Goal: Information Seeking & Learning: Learn about a topic

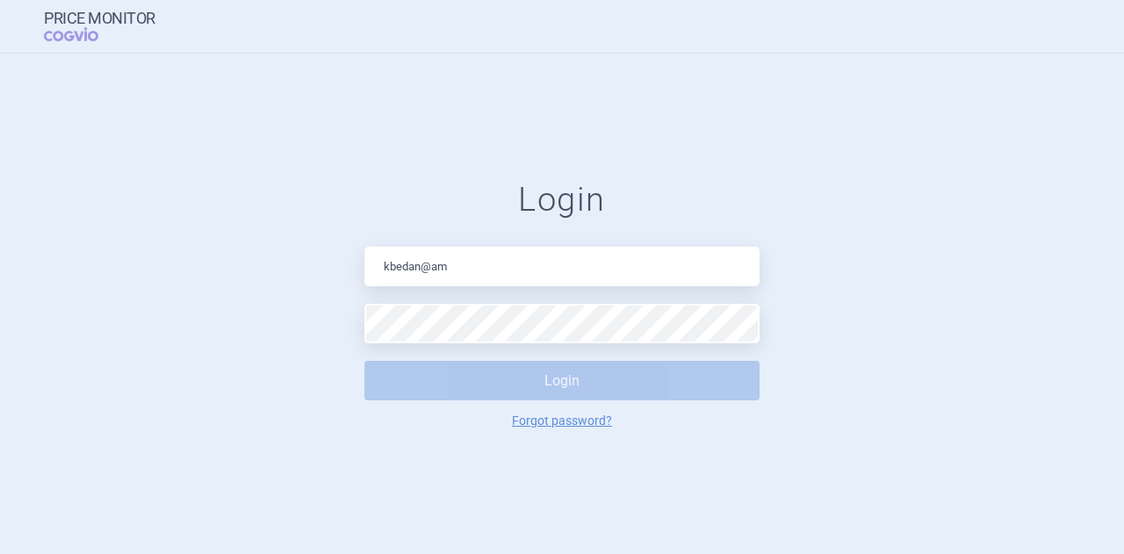
type input "[EMAIL_ADDRESS][DOMAIN_NAME]"
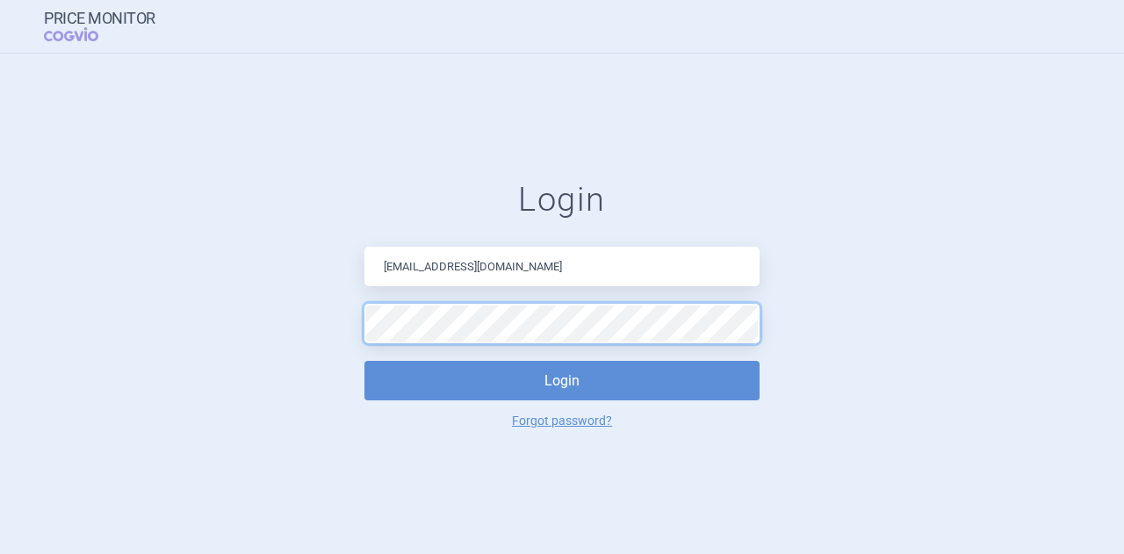
click at [364, 361] on button "Login" at bounding box center [561, 381] width 395 height 40
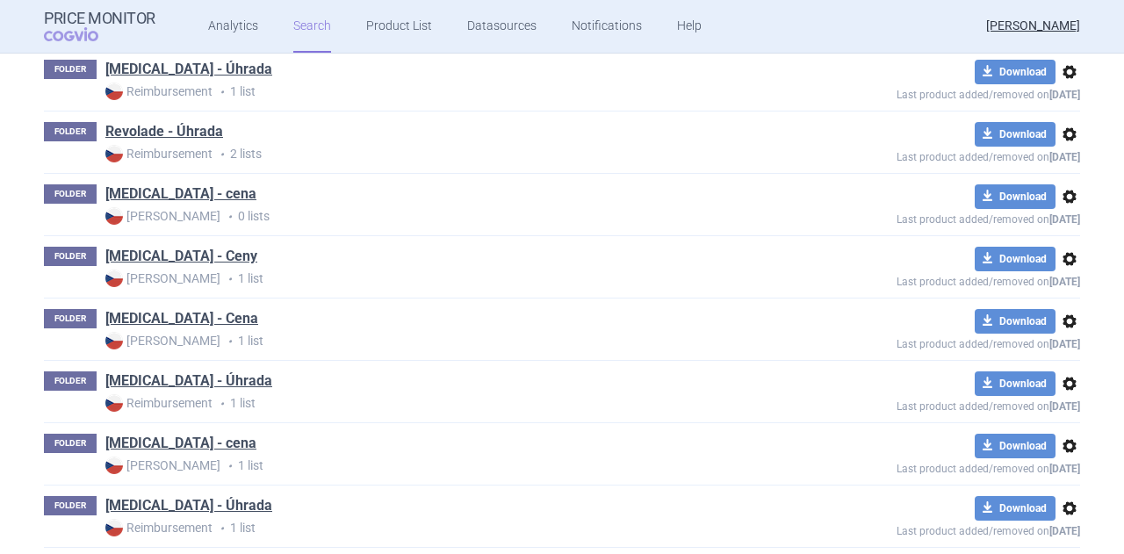
scroll to position [2016, 0]
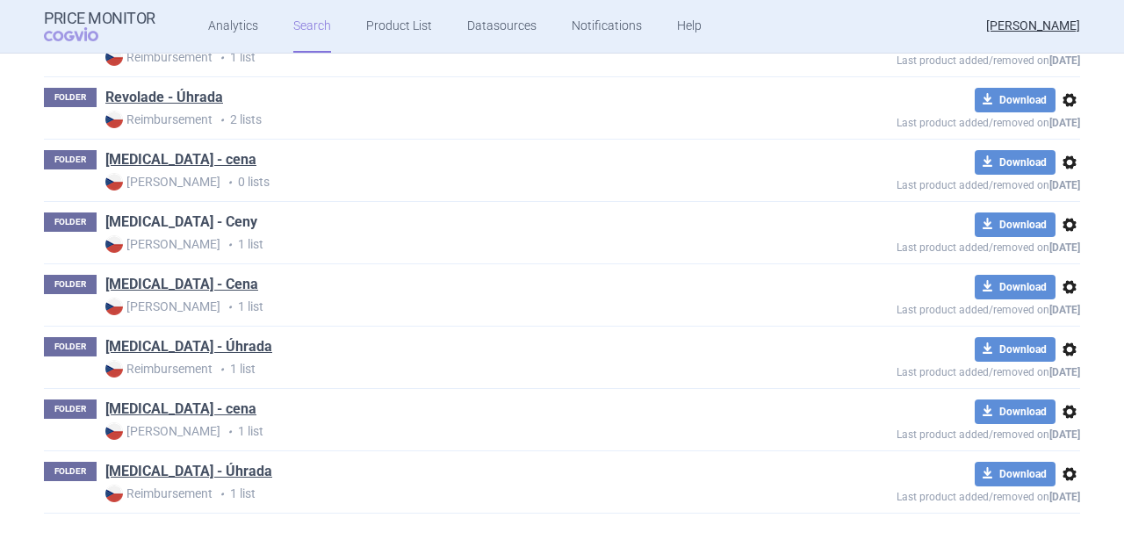
click at [162, 212] on link "[MEDICAL_DATA] - Ceny" at bounding box center [181, 221] width 152 height 19
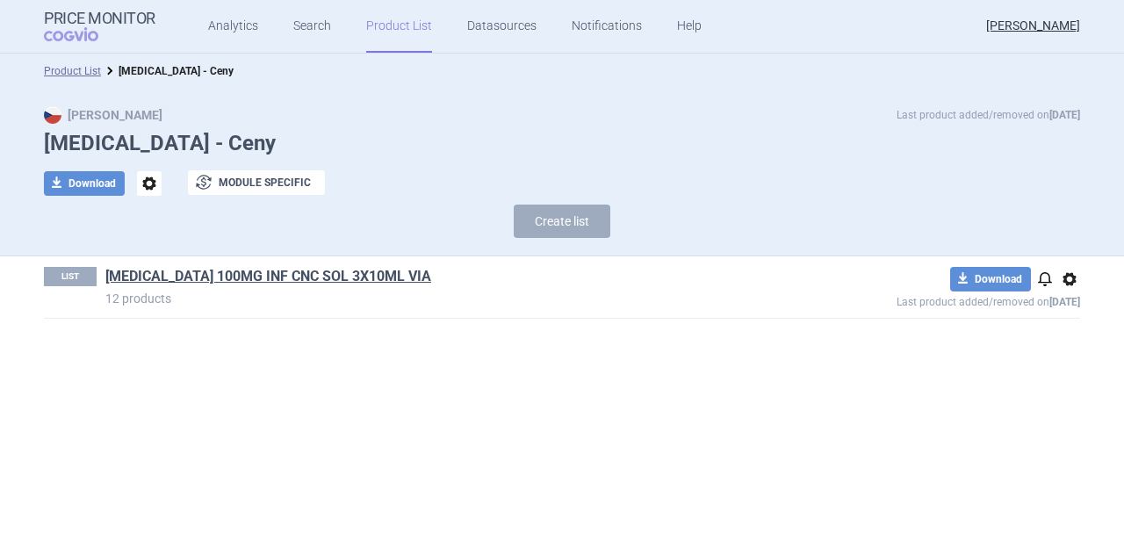
click at [290, 285] on h1 "[MEDICAL_DATA] 100MG INF CNC SOL 3X10ML VIA" at bounding box center [437, 278] width 664 height 23
click at [292, 271] on link "[MEDICAL_DATA] 100MG INF CNC SOL 3X10ML VIA" at bounding box center [268, 276] width 326 height 19
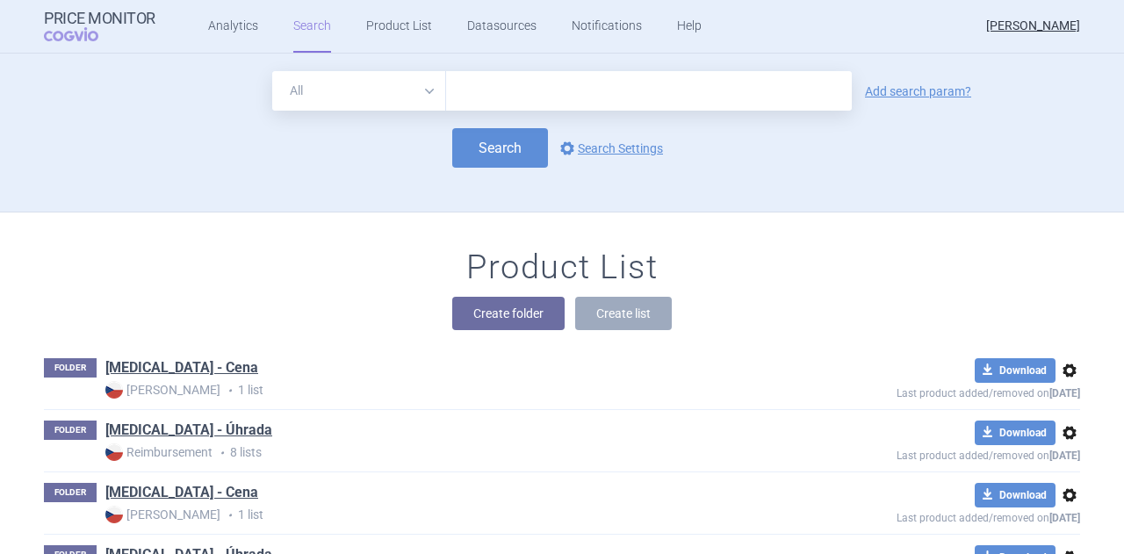
click at [419, 90] on select "All Brand Name ATC Company Active Substance Country Newer than" at bounding box center [359, 91] width 174 height 40
select select "activeSubstance"
click at [272, 71] on select "All Brand Name ATC Company Active Substance Country Newer than" at bounding box center [359, 91] width 174 height 40
click at [471, 101] on input "text" at bounding box center [649, 91] width 406 height 40
type input "denosumab"
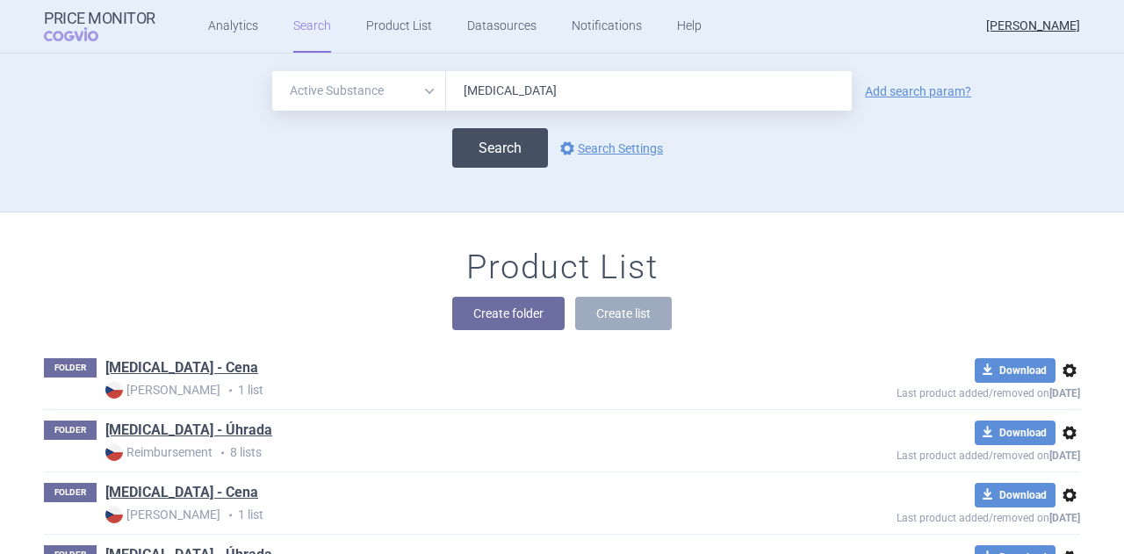
click at [519, 146] on button "Search" at bounding box center [500, 148] width 96 height 40
select select "activeSubstance"
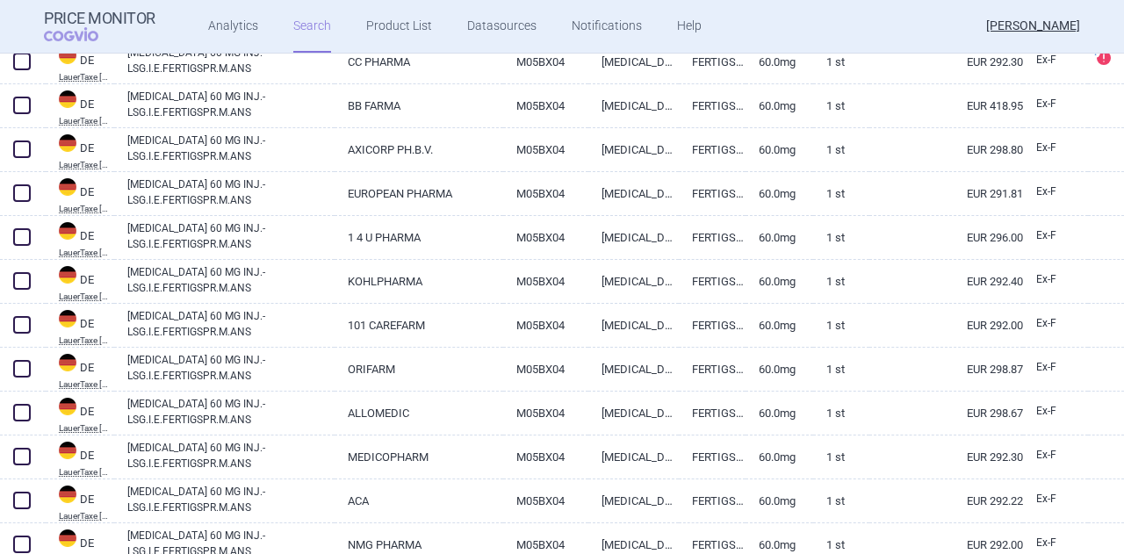
scroll to position [1756, 0]
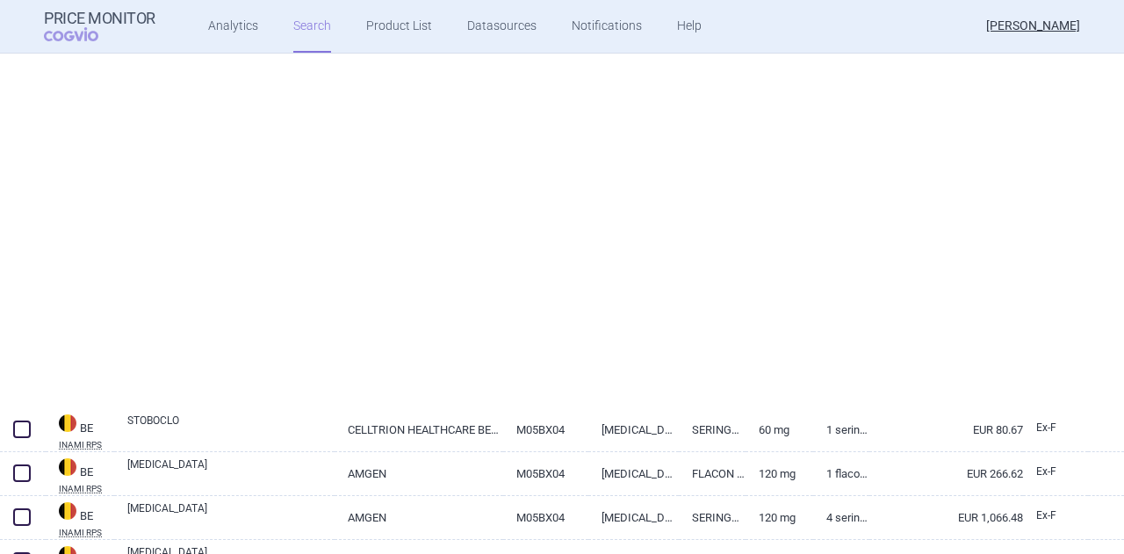
select select "activeSubstance"
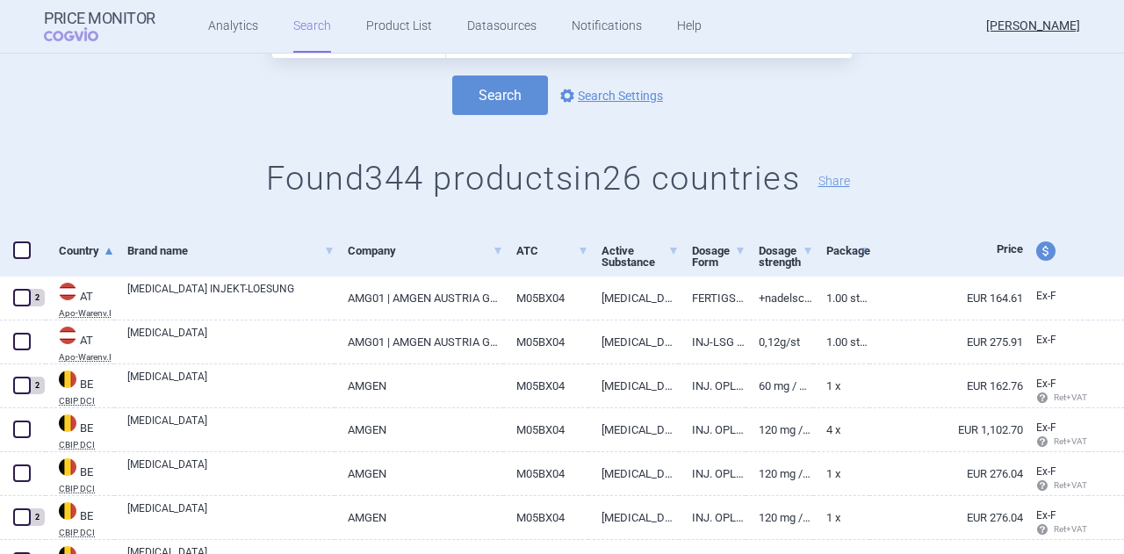
scroll to position [0, 0]
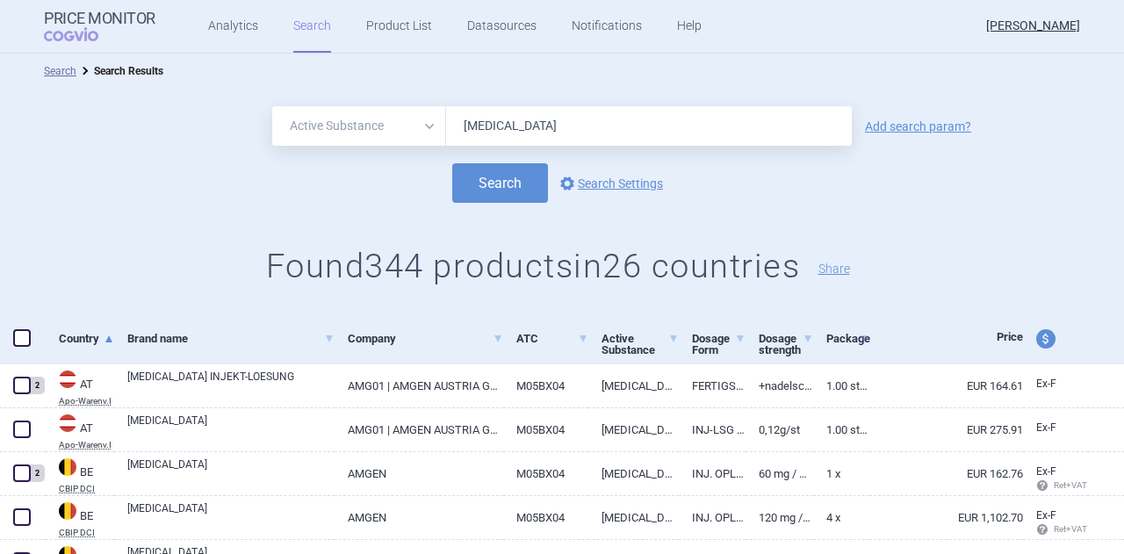
click at [428, 123] on select "All Brand Name ATC Company Active Substance Country Newer than" at bounding box center [359, 126] width 174 height 40
click at [732, 212] on div "All Brand Name ATC Company Active Substance Country Newer than denosumab Add se…" at bounding box center [562, 202] width 1124 height 226
click at [67, 31] on span "COGVIO" at bounding box center [83, 34] width 79 height 14
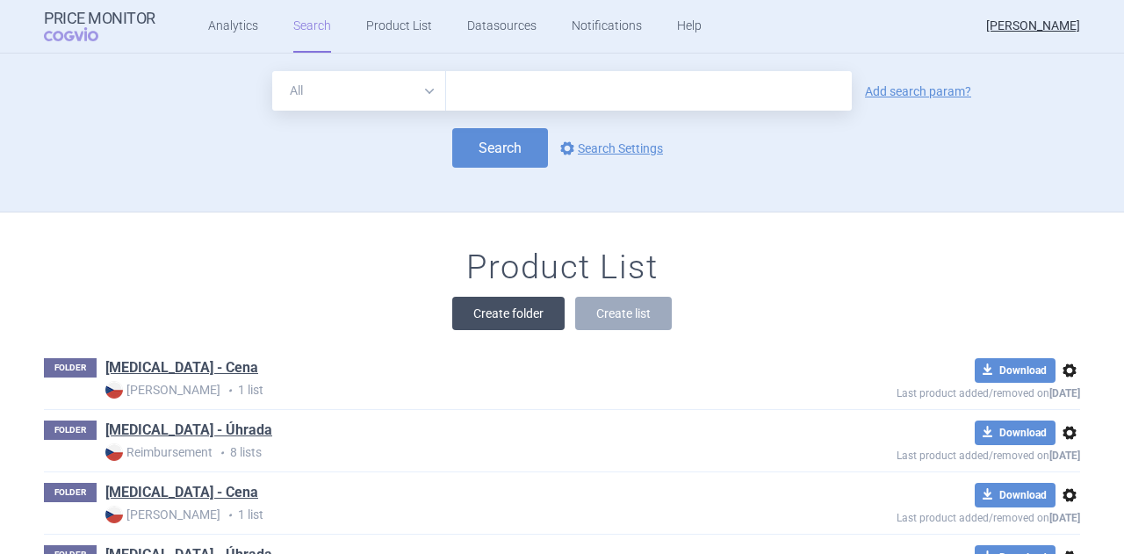
click at [506, 310] on button "Create folder" at bounding box center [508, 313] width 112 height 33
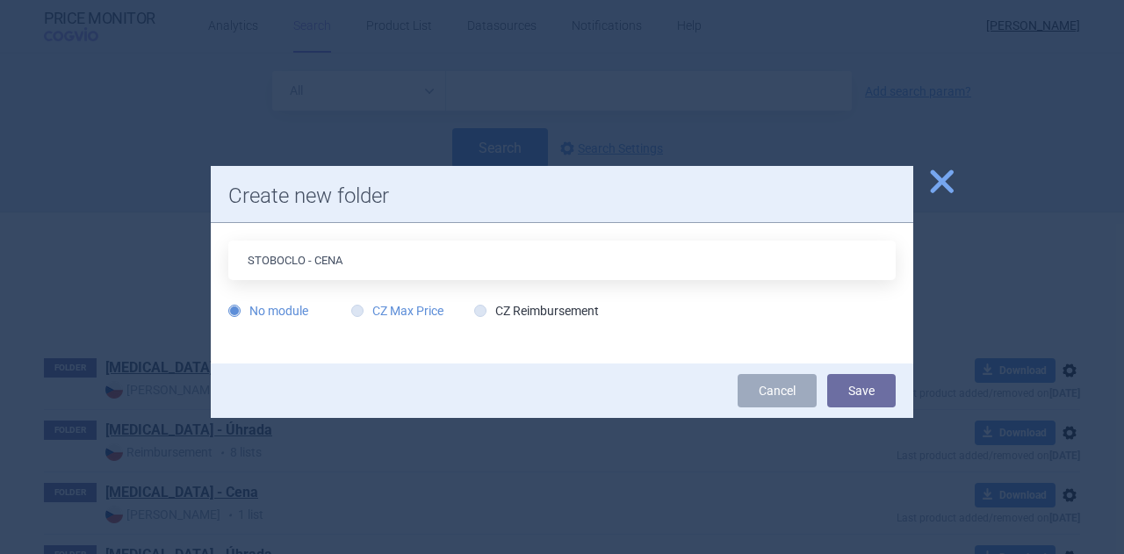
type input "STOBOCLO - CENA"
click at [416, 306] on label "CZ Max Price" at bounding box center [397, 311] width 92 height 18
click at [370, 306] on input "CZ Max Price" at bounding box center [361, 312] width 18 height 18
radio input "true"
click at [844, 388] on button "Save" at bounding box center [861, 390] width 68 height 33
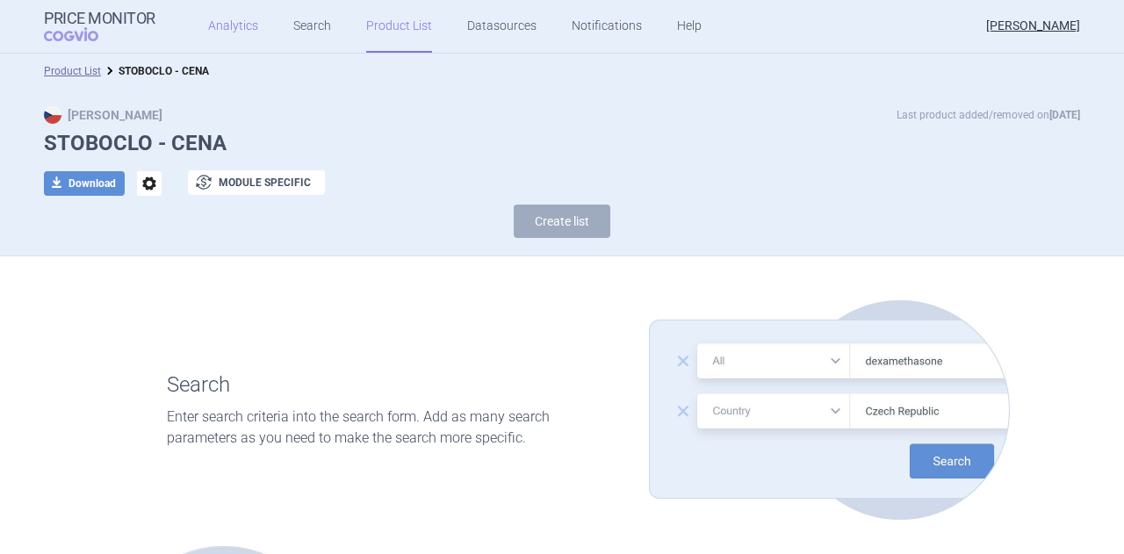
click at [223, 23] on link "Analytics" at bounding box center [233, 26] width 50 height 53
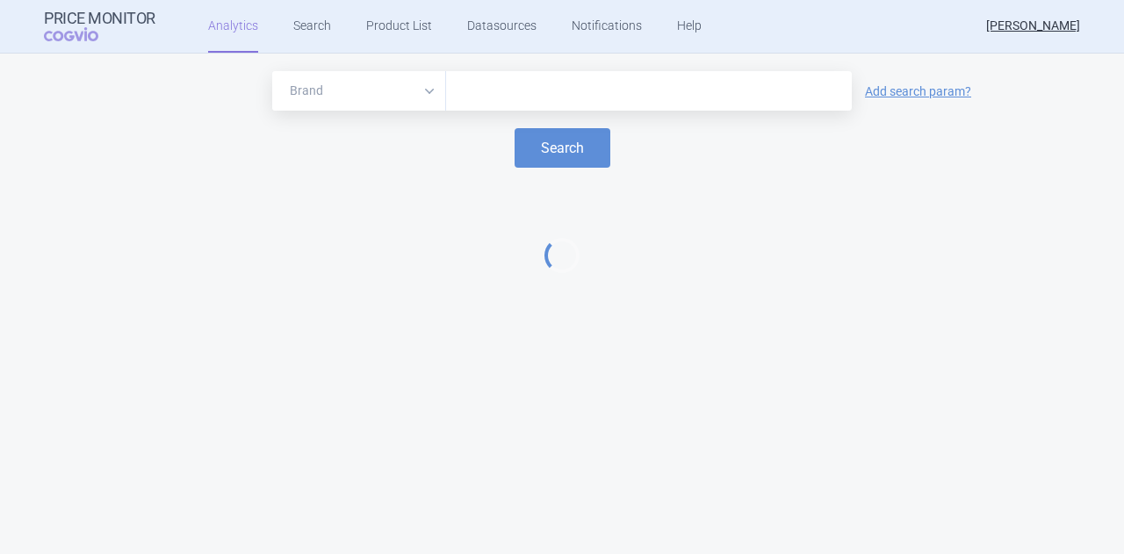
click at [462, 89] on input "text" at bounding box center [649, 91] width 388 height 23
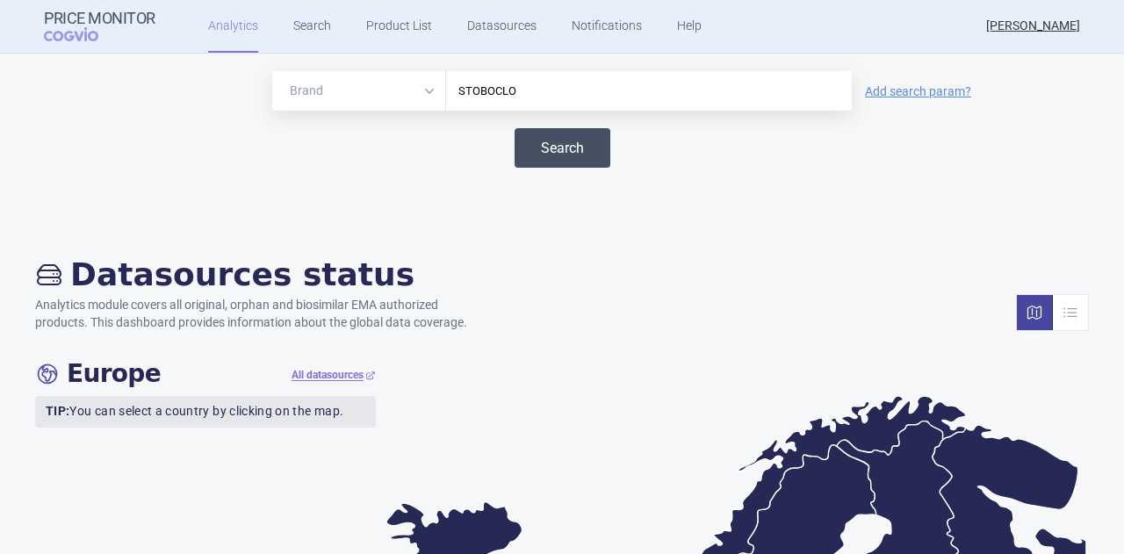
click at [522, 140] on button "Search" at bounding box center [563, 148] width 96 height 40
click at [557, 154] on button "Search" at bounding box center [563, 148] width 96 height 40
click at [531, 102] on input "STOBOCLO" at bounding box center [649, 91] width 388 height 23
type input "Stoboclo"
click at [543, 143] on button "Search" at bounding box center [563, 148] width 96 height 40
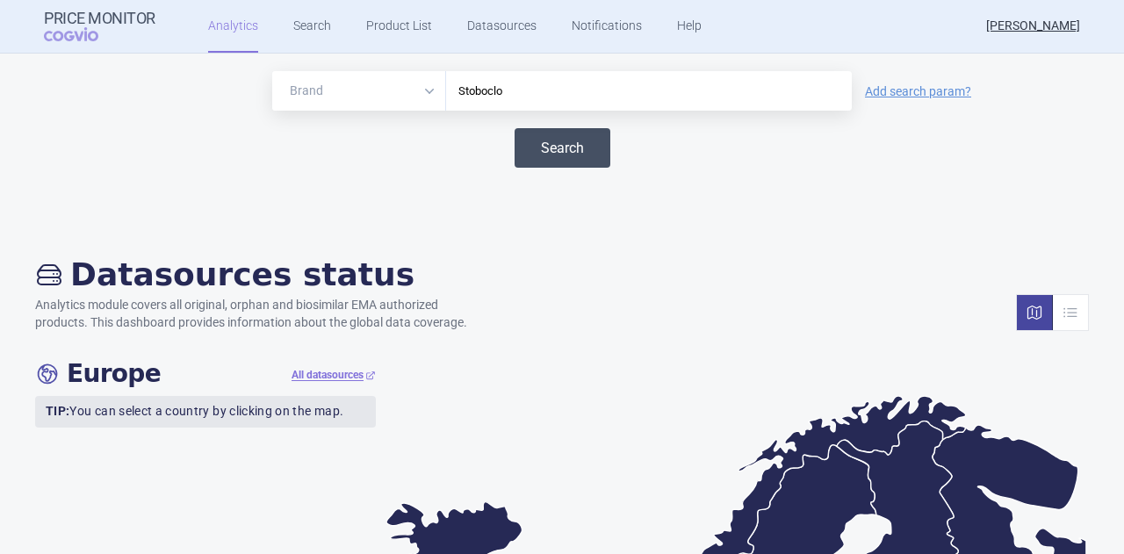
click at [546, 141] on button "Search" at bounding box center [563, 148] width 96 height 40
click at [423, 93] on select "Brand ATC/Active substance Therapeutic area" at bounding box center [359, 91] width 174 height 40
click at [423, 94] on select "Brand ATC/Active substance Therapeutic area" at bounding box center [359, 91] width 174 height 40
drag, startPoint x: 531, startPoint y: 141, endPoint x: 464, endPoint y: 147, distance: 67.8
click at [529, 141] on button "Search" at bounding box center [563, 148] width 96 height 40
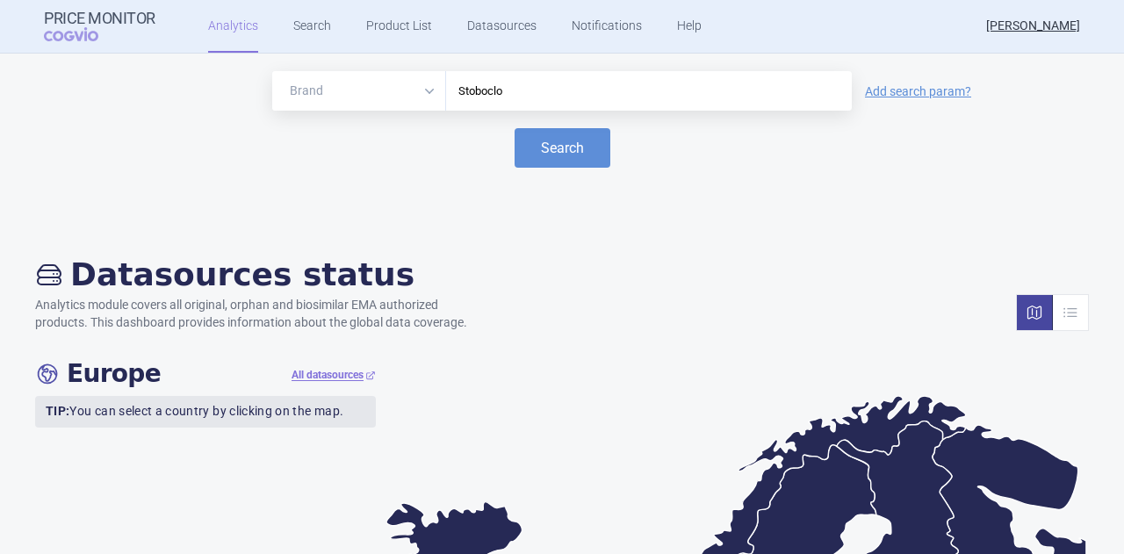
drag, startPoint x: 405, startPoint y: 154, endPoint x: 314, endPoint y: 114, distance: 98.7
click at [404, 153] on div "Search" at bounding box center [562, 148] width 1089 height 40
click at [231, 41] on link "Analytics" at bounding box center [233, 26] width 50 height 53
click at [230, 31] on link "Analytics" at bounding box center [233, 26] width 50 height 53
click at [421, 87] on select "Brand ATC/Active substance Therapeutic area" at bounding box center [359, 91] width 174 height 40
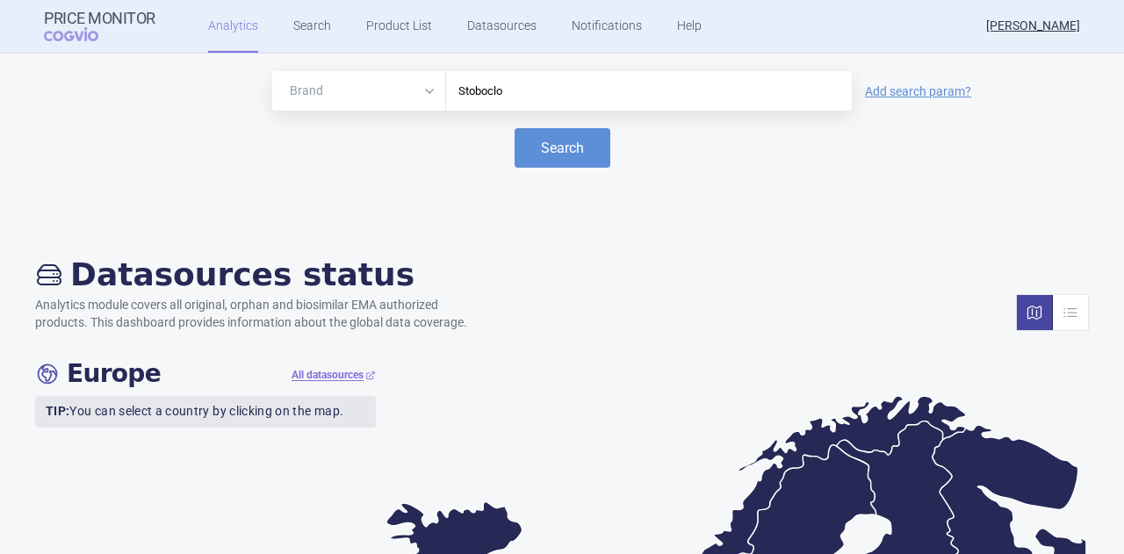
click at [272, 71] on select "Brand ATC/Active substance Therapeutic area" at bounding box center [359, 91] width 174 height 40
click at [357, 161] on div "Search" at bounding box center [562, 148] width 1089 height 40
click at [234, 37] on link "Analytics" at bounding box center [233, 26] width 50 height 53
click at [511, 87] on input "Stoboclo" at bounding box center [649, 91] width 388 height 23
click at [546, 148] on button "Search" at bounding box center [563, 148] width 96 height 40
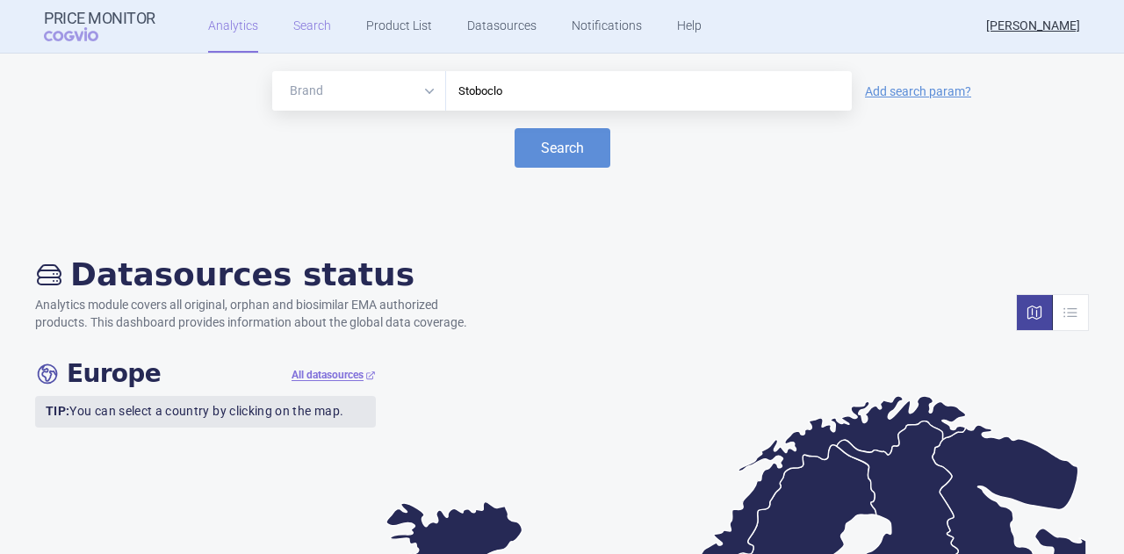
click at [309, 32] on link "Search" at bounding box center [312, 26] width 38 height 53
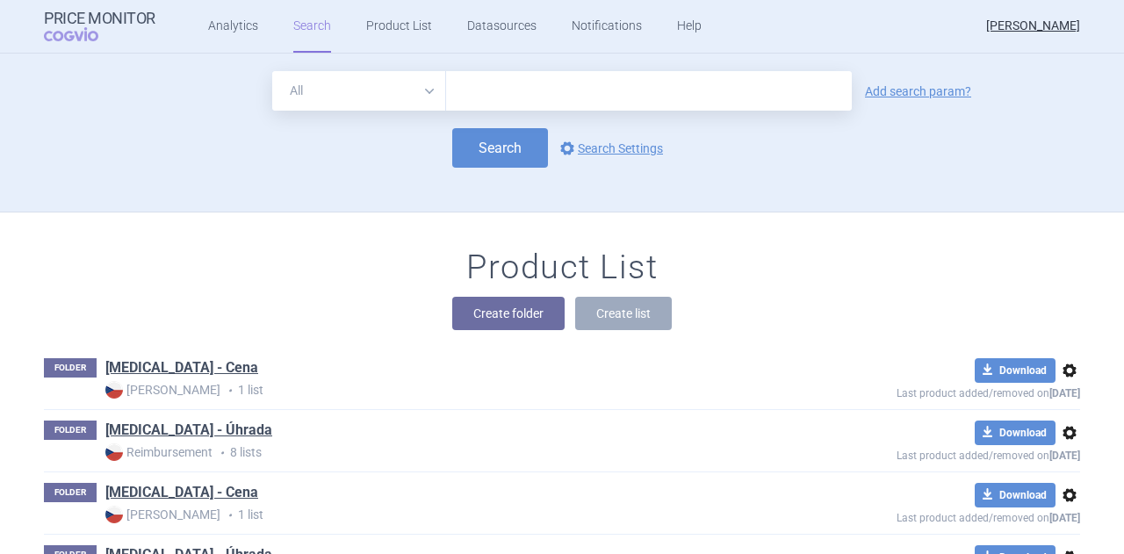
click at [422, 90] on select "All Brand Name ATC Company Active Substance Country Newer than" at bounding box center [359, 91] width 174 height 40
select select "brandName"
click at [272, 71] on select "All Brand Name ATC Company Active Substance Country Newer than" at bounding box center [359, 91] width 174 height 40
click at [472, 94] on input "text" at bounding box center [649, 91] width 406 height 40
type input "stoboclo"
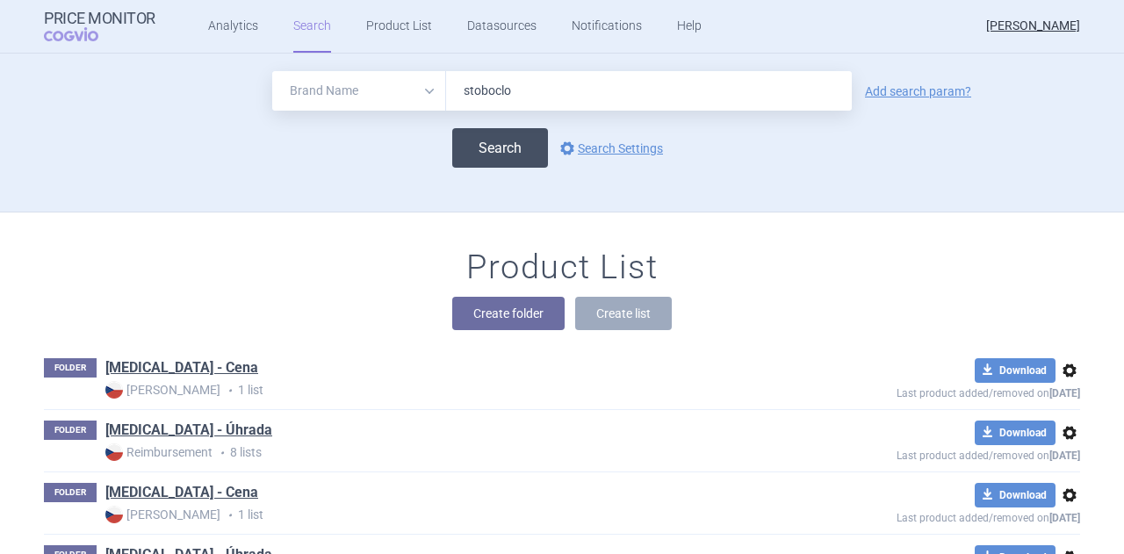
click at [482, 140] on button "Search" at bounding box center [500, 148] width 96 height 40
select select "brandName"
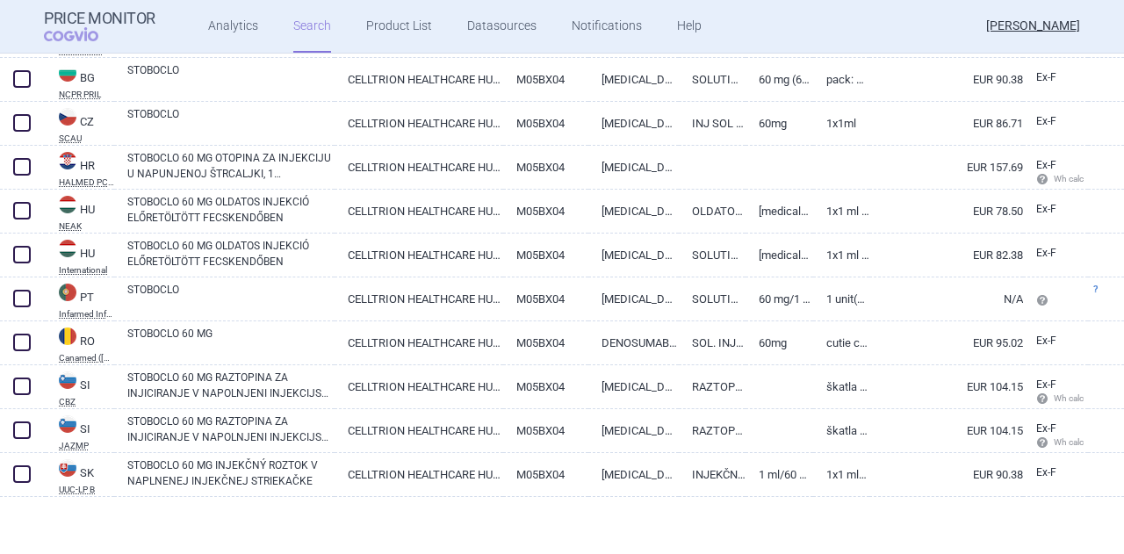
scroll to position [110, 0]
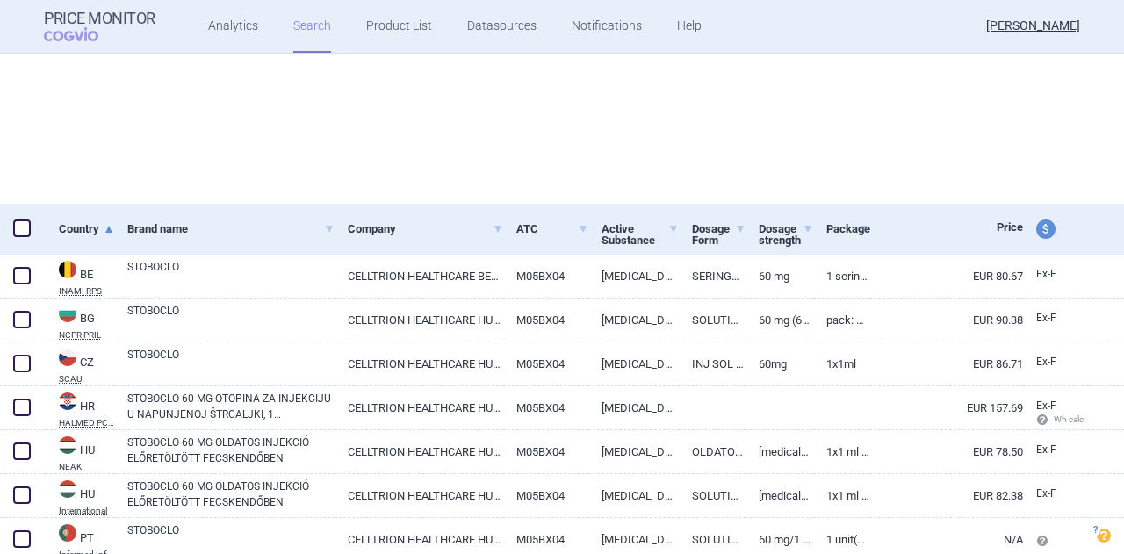
select select "brandName"
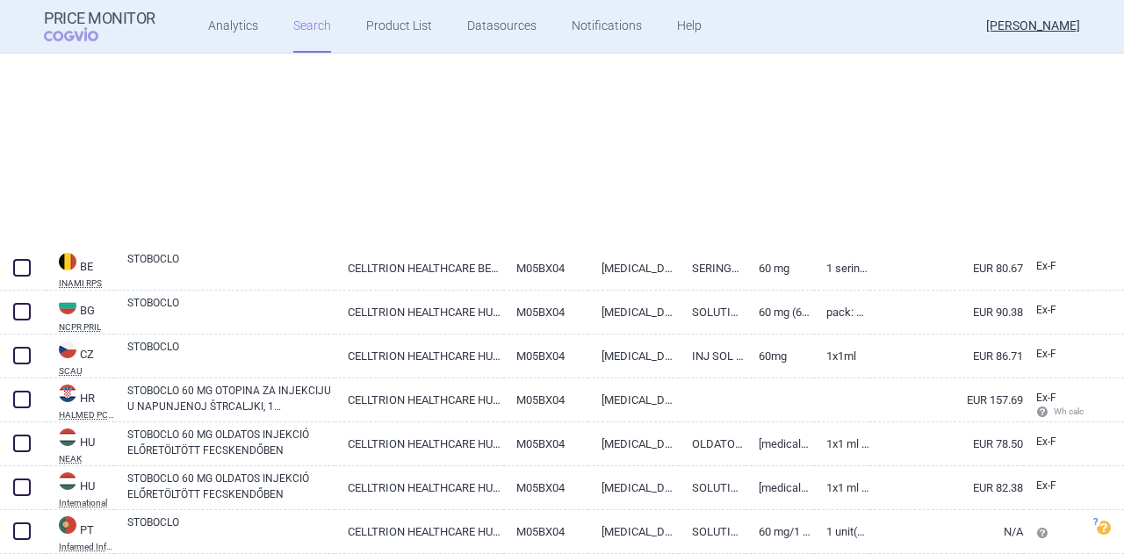
scroll to position [0, 0]
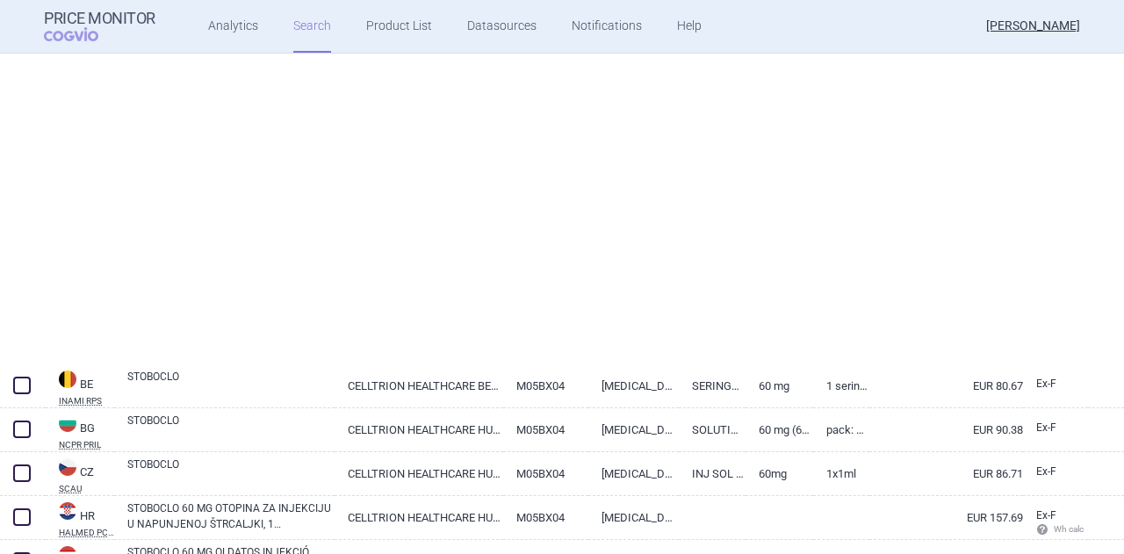
select select "brandName"
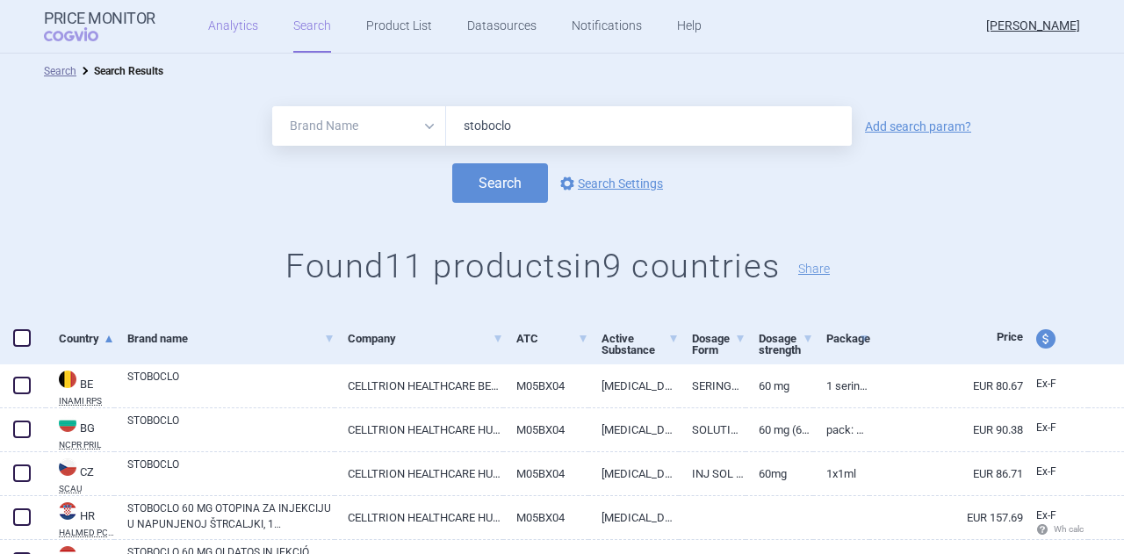
click at [241, 29] on link "Analytics" at bounding box center [233, 26] width 50 height 53
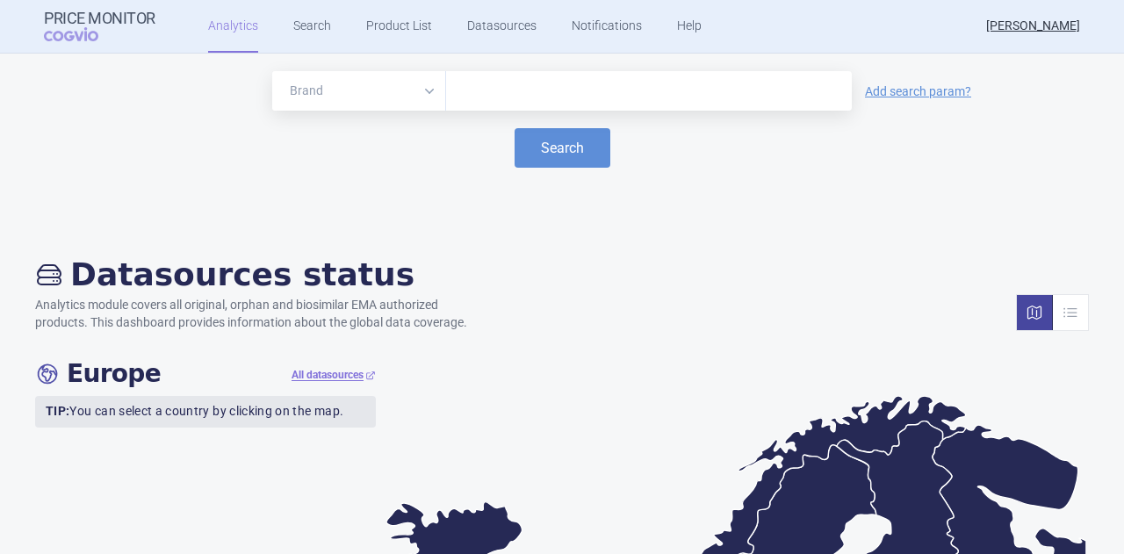
click at [493, 96] on input "text" at bounding box center [649, 91] width 388 height 23
click at [515, 128] on button "Search" at bounding box center [563, 148] width 96 height 40
click at [781, 201] on div "Brand ATC/Active substance Therapeutic area stoboclo Add search param? Search" at bounding box center [562, 141] width 1089 height 140
click at [423, 99] on select "Brand ATC/Active substance Therapeutic area" at bounding box center [359, 91] width 174 height 40
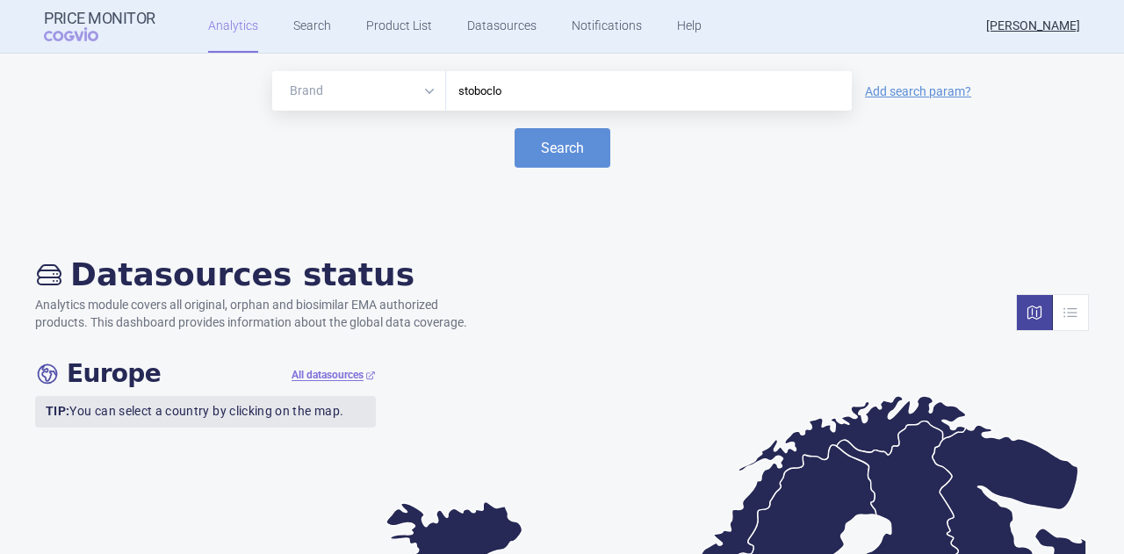
click at [481, 94] on input "stoboclo" at bounding box center [649, 91] width 388 height 23
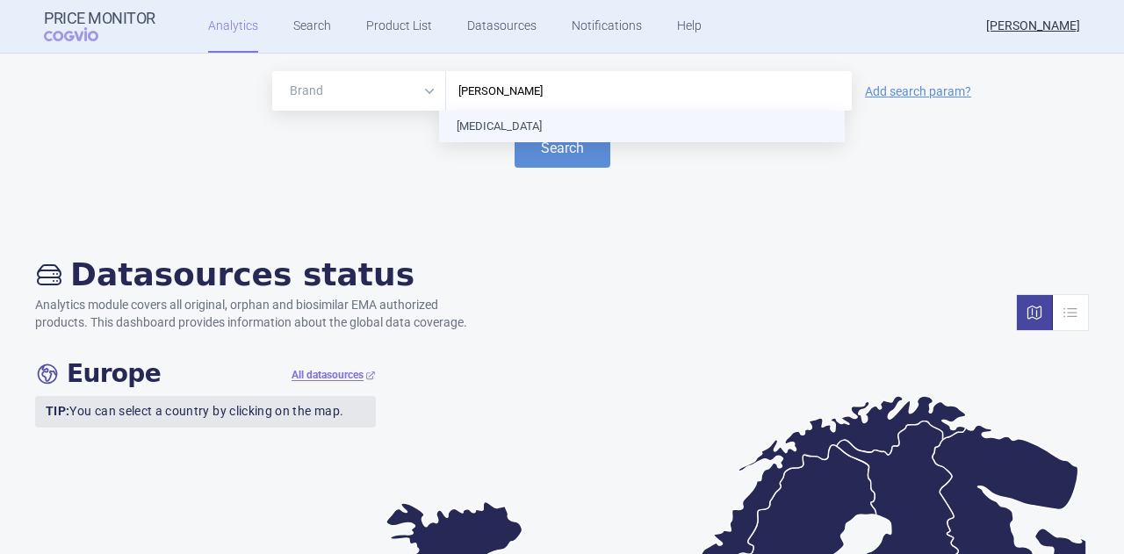
type input "repatha"
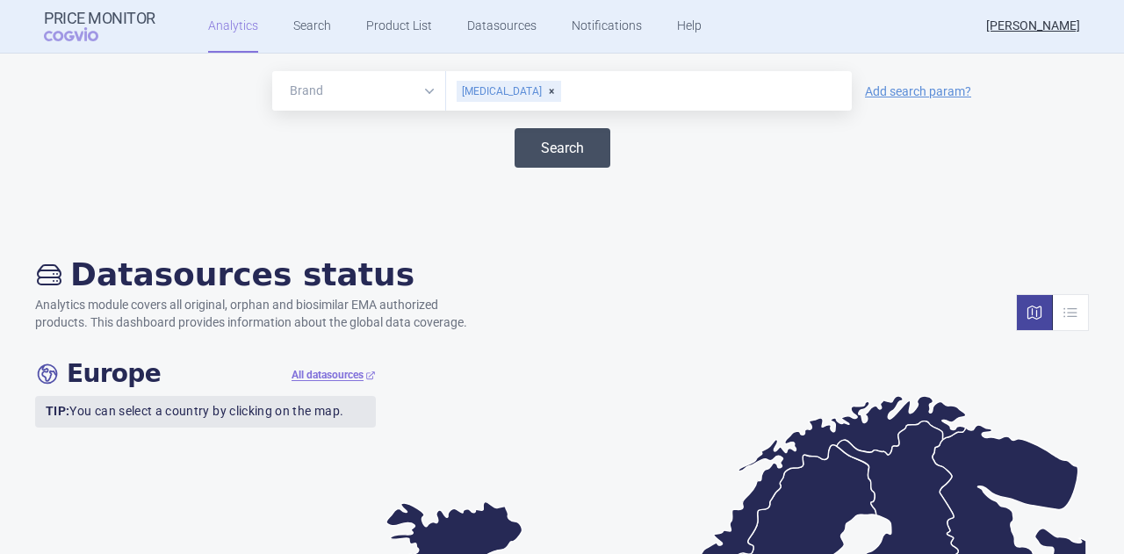
click at [543, 153] on button "Search" at bounding box center [563, 148] width 96 height 40
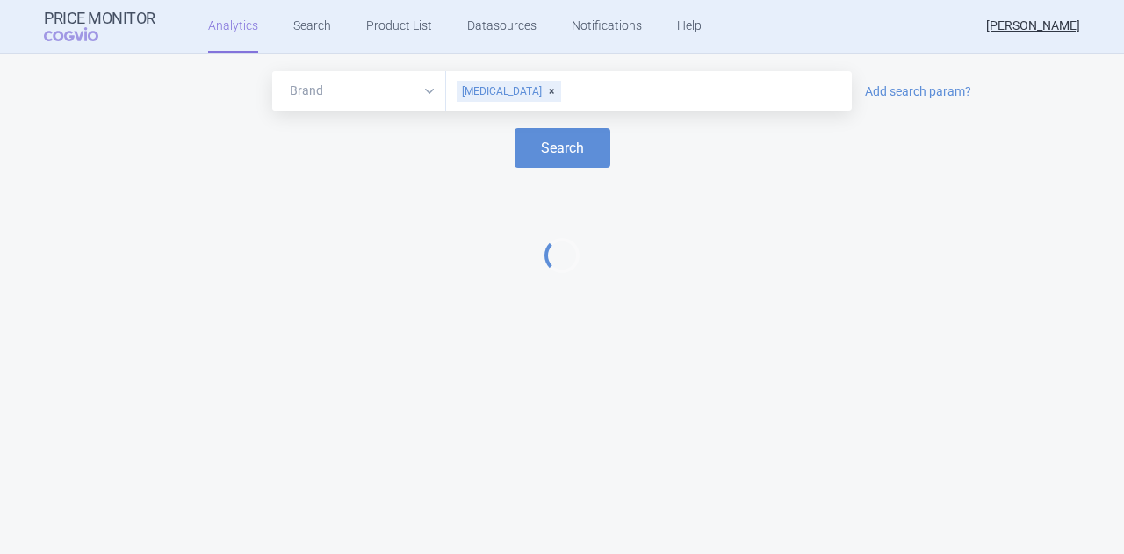
select select "EUR"
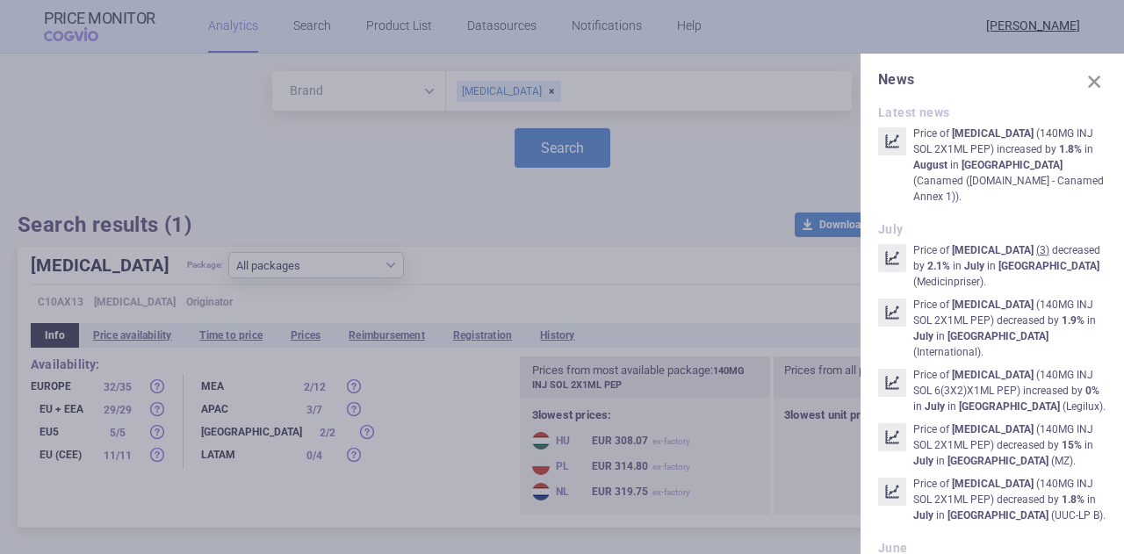
click at [1082, 81] on span at bounding box center [1094, 81] width 25 height 25
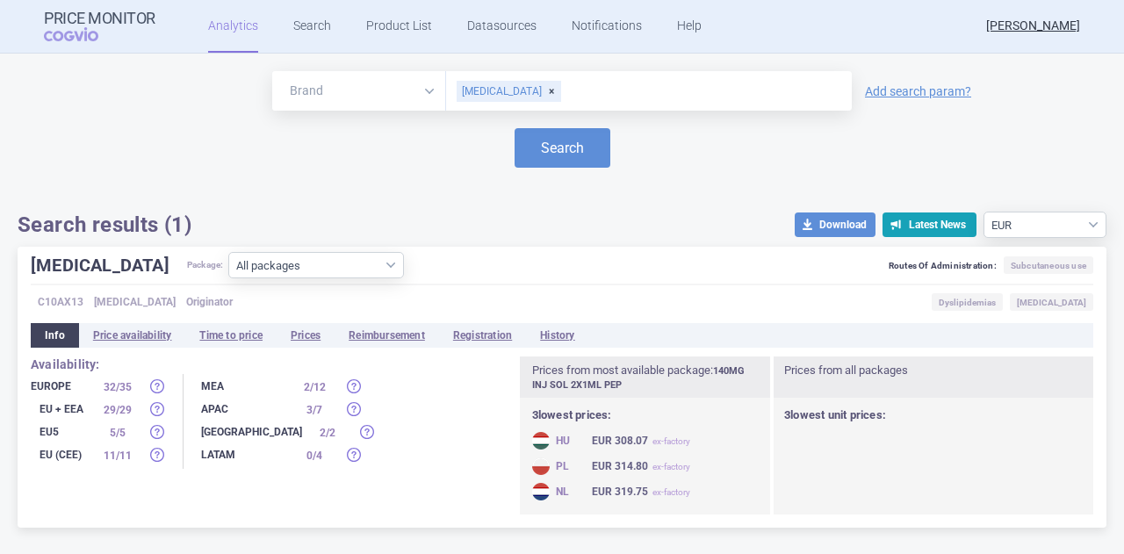
click at [519, 88] on div "REPATHA" at bounding box center [509, 91] width 104 height 21
click at [520, 89] on input "text" at bounding box center [649, 91] width 388 height 23
type input "stoboclo"
click at [515, 128] on button "Search" at bounding box center [563, 148] width 96 height 40
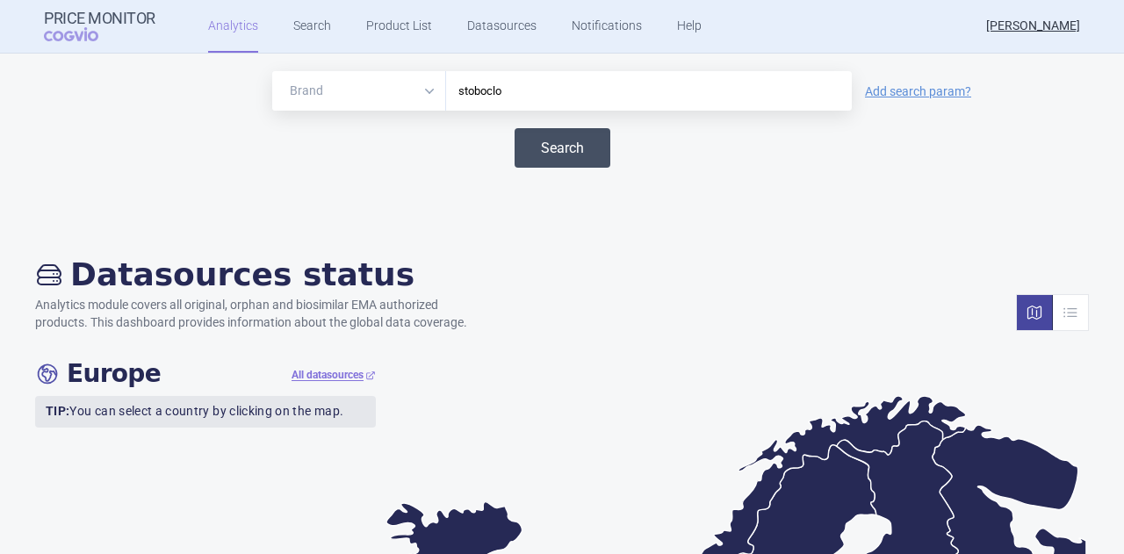
click at [558, 140] on button "Search" at bounding box center [563, 148] width 96 height 40
click at [558, 143] on button "Search" at bounding box center [563, 148] width 96 height 40
click at [572, 142] on button "Search" at bounding box center [563, 148] width 96 height 40
drag, startPoint x: 557, startPoint y: 83, endPoint x: 440, endPoint y: 85, distance: 116.8
click at [446, 85] on div "stoboclo" at bounding box center [649, 91] width 406 height 40
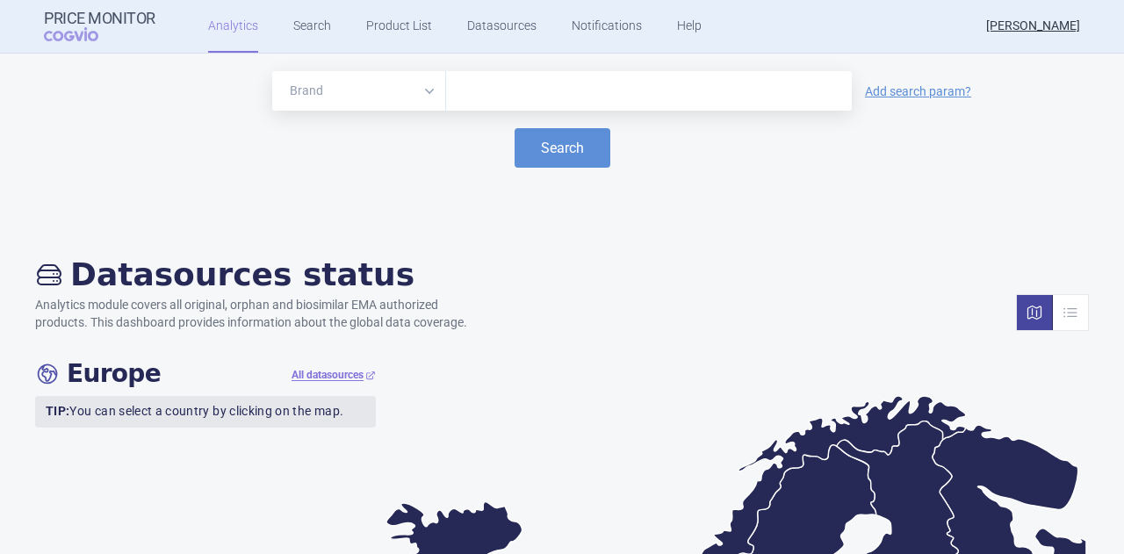
click at [479, 181] on div "Brand ATC/Active substance Therapeutic area Add search param? Search" at bounding box center [562, 141] width 1089 height 140
click at [542, 214] on div "Brand ATC/Active substance Therapeutic area Add search param? Search" at bounding box center [562, 137] width 1124 height 167
